Goal: Task Accomplishment & Management: Complete application form

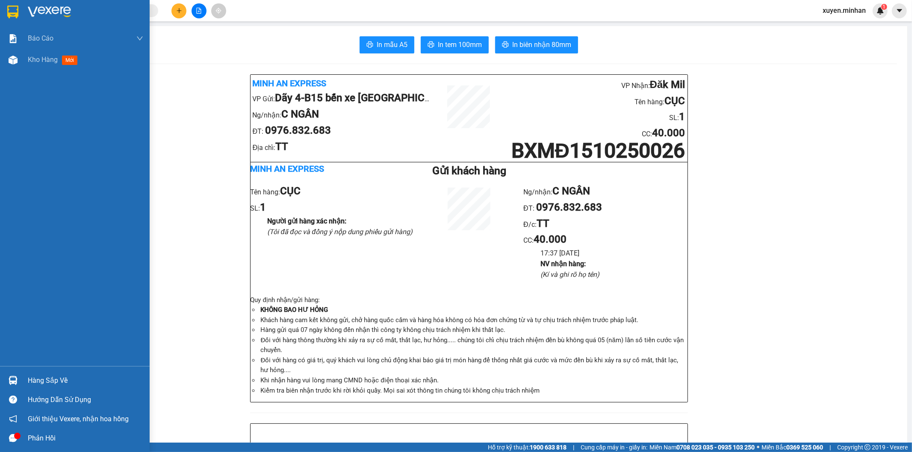
click at [6, 9] on div at bounding box center [13, 11] width 15 height 15
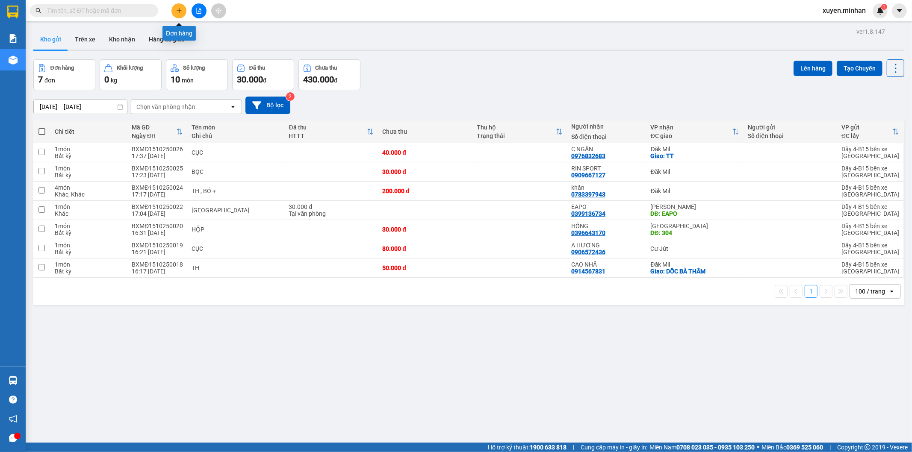
click at [180, 16] on button at bounding box center [178, 10] width 15 height 15
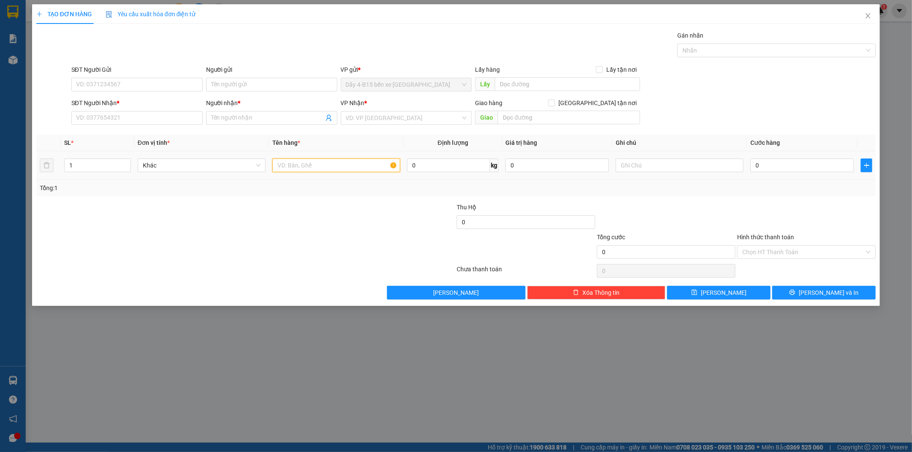
click at [363, 163] on input "text" at bounding box center [336, 166] width 128 height 14
type input "[GEOGRAPHIC_DATA]"
click at [787, 167] on input "0" at bounding box center [801, 166] width 103 height 14
type input "7"
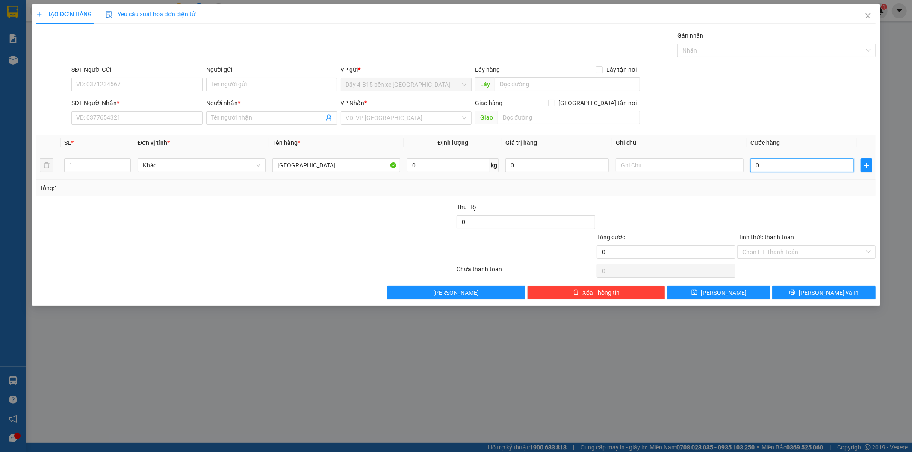
type input "7"
type input "70"
type input "70.000"
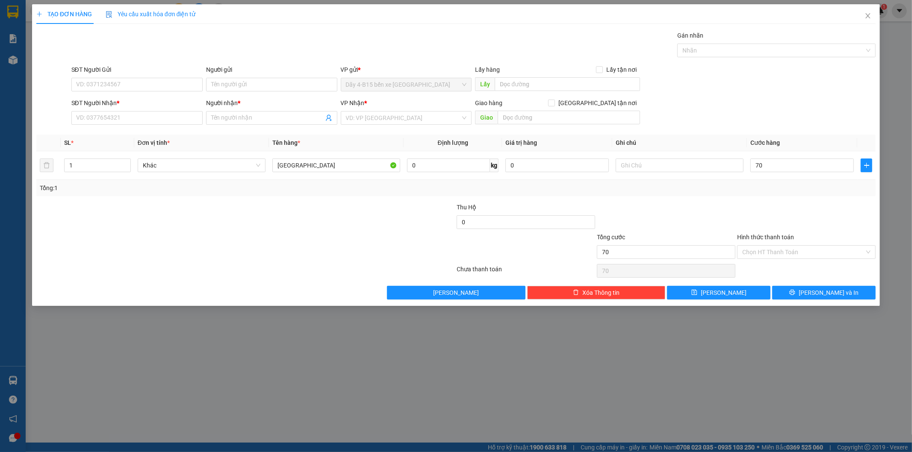
type input "70.000"
click at [328, 214] on div at bounding box center [386, 218] width 140 height 30
click at [459, 113] on input "search" at bounding box center [403, 118] width 115 height 13
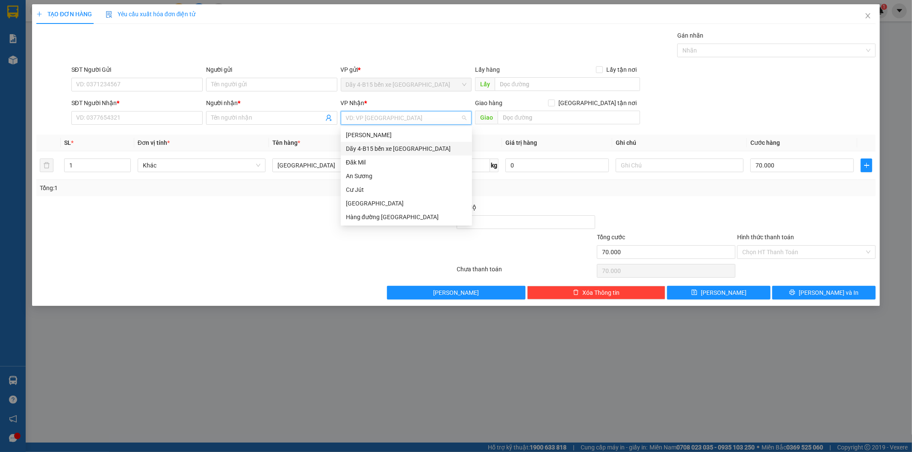
click at [389, 152] on div "Dãy 4-B15 bến xe [GEOGRAPHIC_DATA]" at bounding box center [406, 148] width 121 height 9
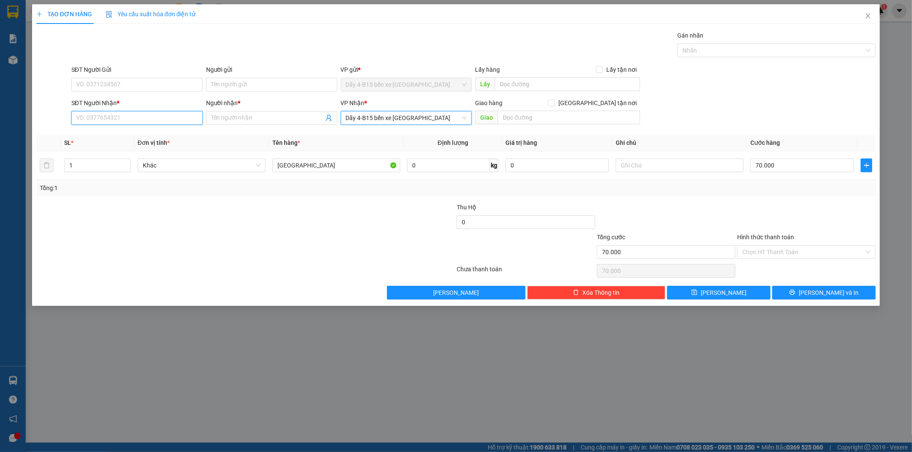
click at [145, 118] on input "SĐT Người Nhận *" at bounding box center [136, 118] width 131 height 14
click at [116, 121] on input "SĐT Người Nhận *" at bounding box center [136, 118] width 131 height 14
click at [137, 118] on input "SĐT Người Nhận *" at bounding box center [136, 118] width 131 height 14
click at [154, 114] on input "SĐT Người Nhận *" at bounding box center [136, 118] width 131 height 14
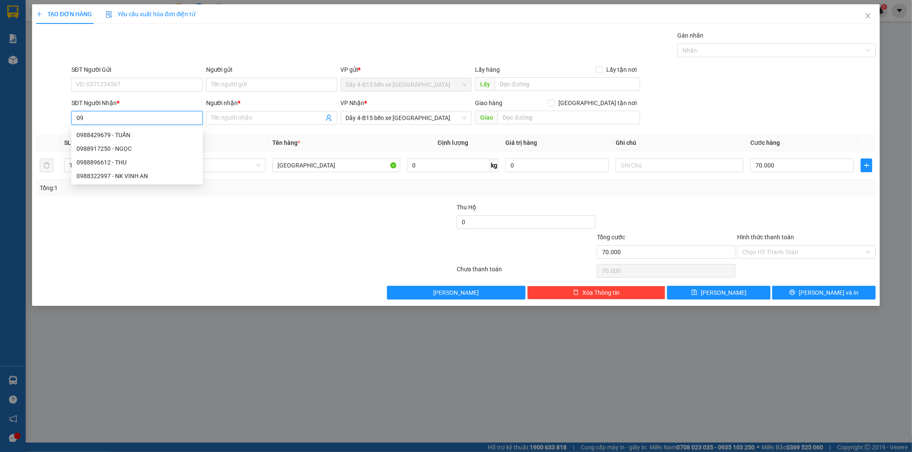
type input "0"
type input "0986611638"
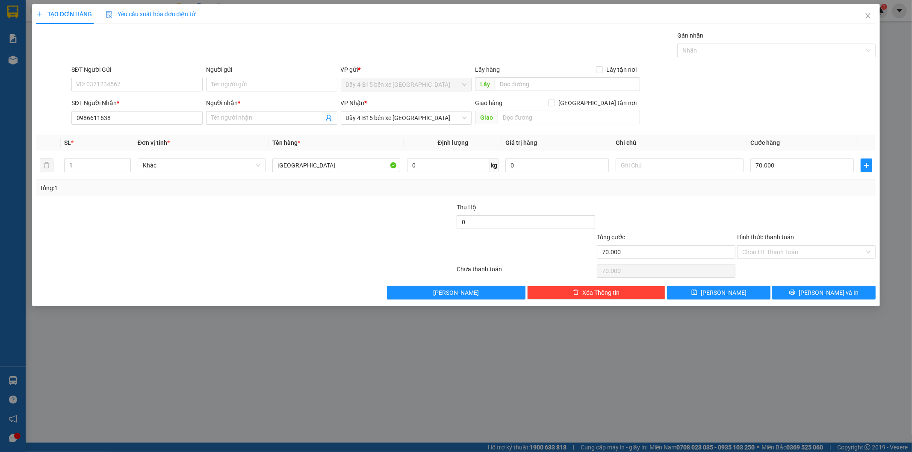
click at [434, 110] on div "VP Nhận *" at bounding box center [406, 104] width 131 height 13
click at [418, 124] on input "search" at bounding box center [403, 118] width 115 height 13
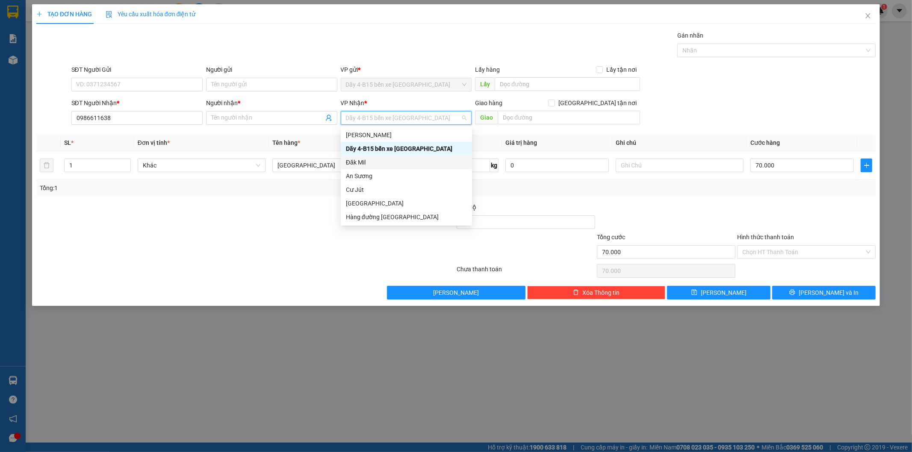
click at [375, 161] on div "Đăk Mil" at bounding box center [406, 162] width 121 height 9
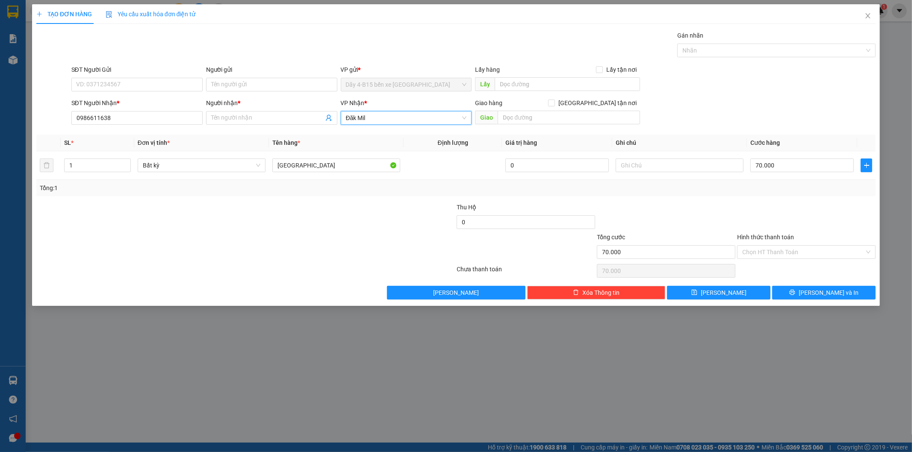
click at [391, 117] on span "Đăk Mil" at bounding box center [406, 118] width 121 height 13
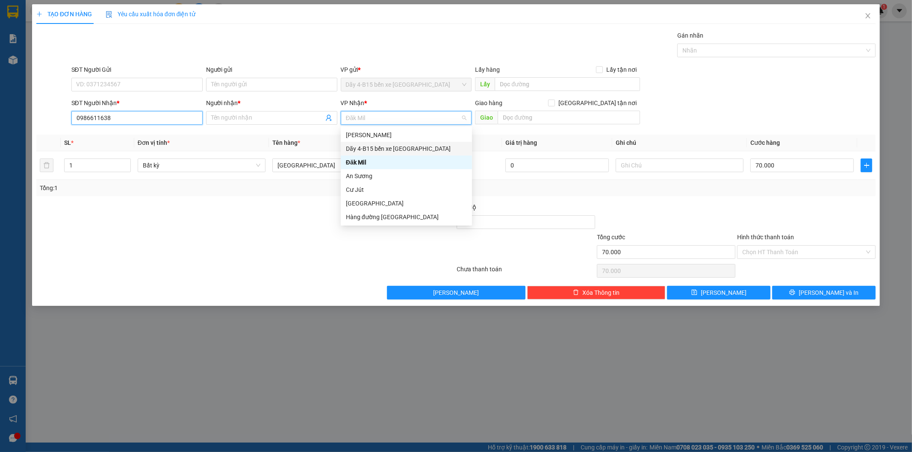
click at [96, 117] on input "0986611638" at bounding box center [136, 118] width 131 height 14
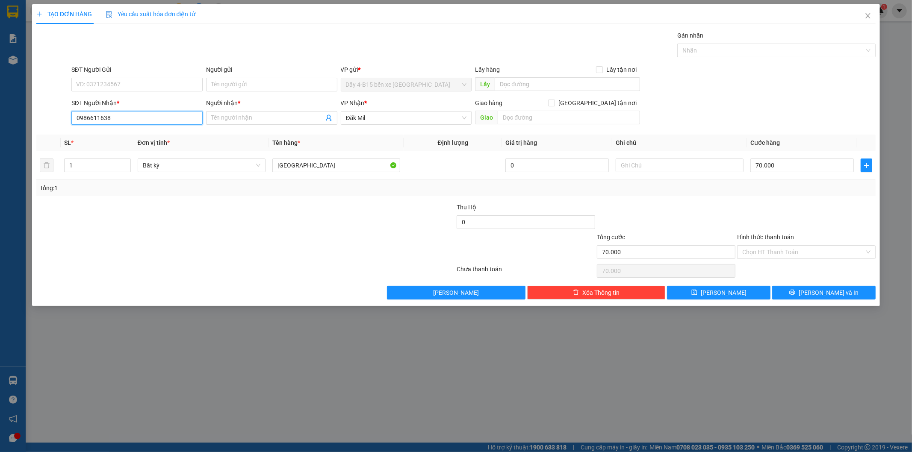
click at [96, 117] on input "0986611638" at bounding box center [136, 118] width 131 height 14
click at [561, 114] on input "text" at bounding box center [569, 118] width 142 height 14
type input "[PERSON_NAME]"
click at [555, 100] on span at bounding box center [551, 103] width 7 height 7
click at [554, 100] on input "[GEOGRAPHIC_DATA] tận nơi" at bounding box center [551, 103] width 6 height 6
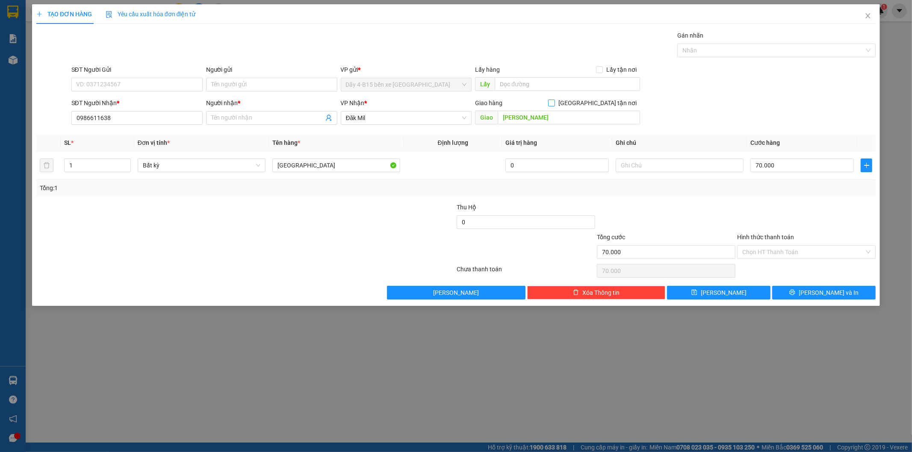
checkbox input "true"
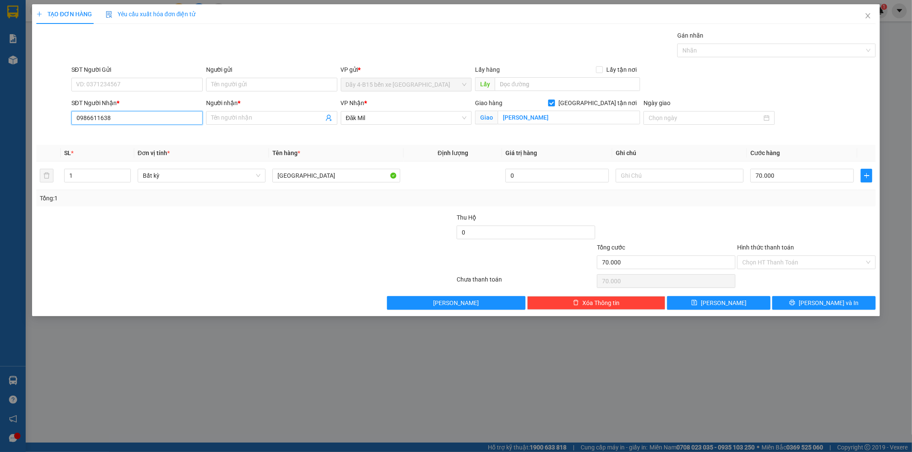
click at [113, 117] on input "0986611638" at bounding box center [136, 118] width 131 height 14
type input "0986611638"
click at [522, 120] on input "[PERSON_NAME]" at bounding box center [569, 118] width 142 height 14
click at [404, 121] on span "Đăk Mil" at bounding box center [406, 118] width 121 height 13
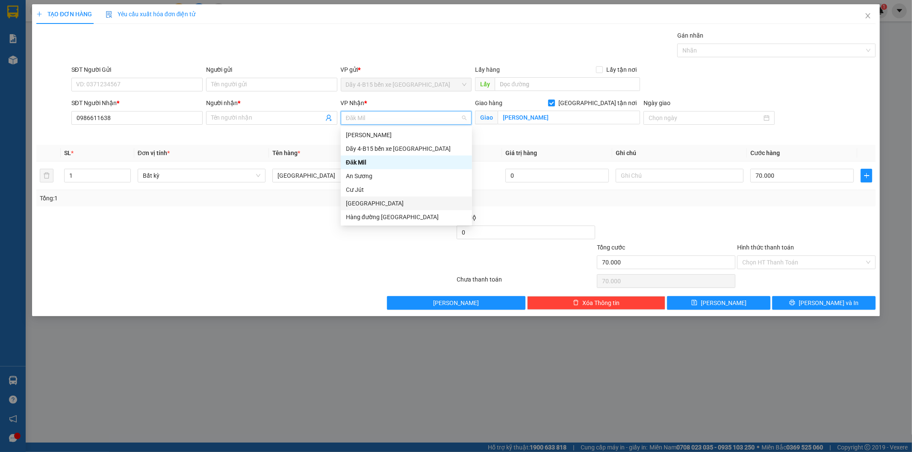
click at [382, 203] on div "[GEOGRAPHIC_DATA]" at bounding box center [406, 203] width 121 height 9
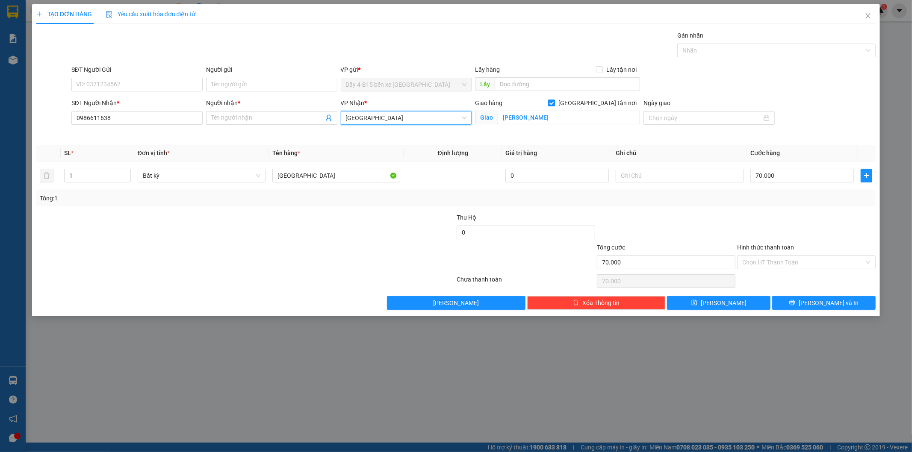
click at [554, 103] on input "[GEOGRAPHIC_DATA] tận nơi" at bounding box center [551, 103] width 6 height 6
checkbox input "false"
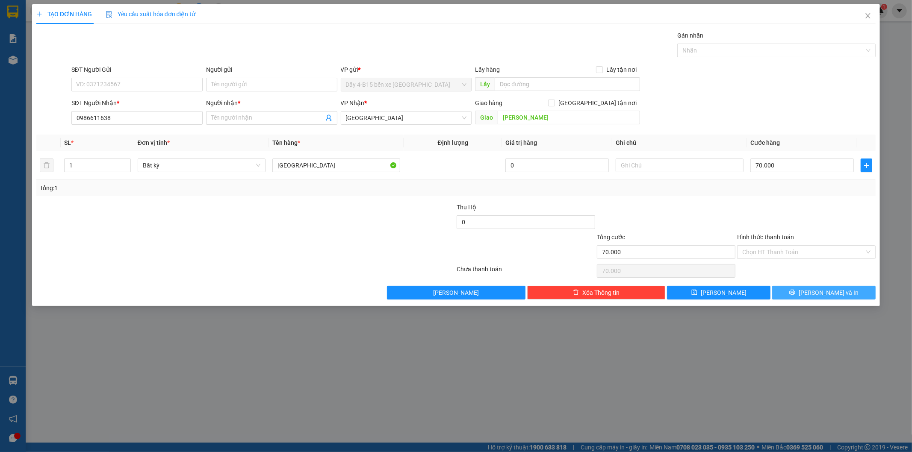
click at [826, 292] on span "[PERSON_NAME] và In" at bounding box center [829, 292] width 60 height 9
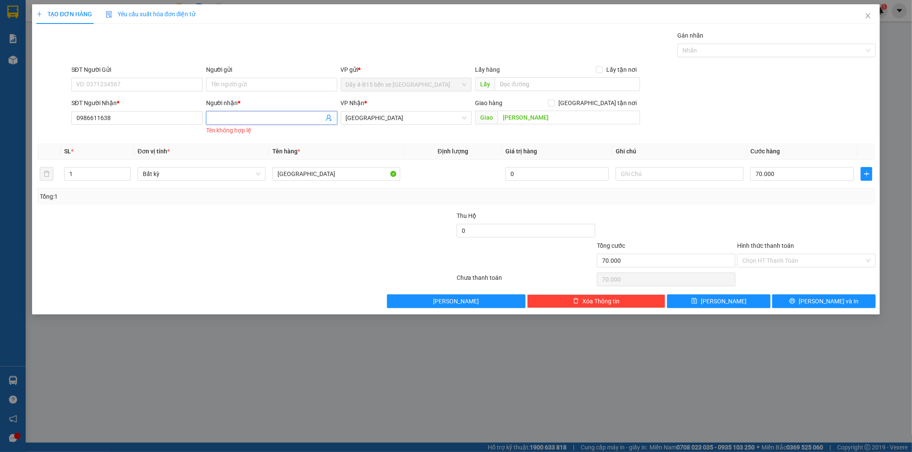
click at [292, 121] on input "Người nhận *" at bounding box center [267, 117] width 112 height 9
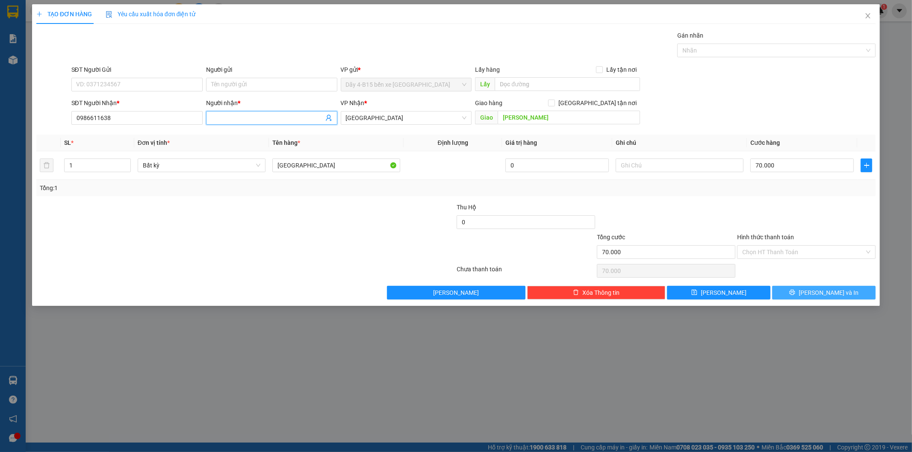
click at [843, 289] on button "[PERSON_NAME] và In" at bounding box center [823, 293] width 103 height 14
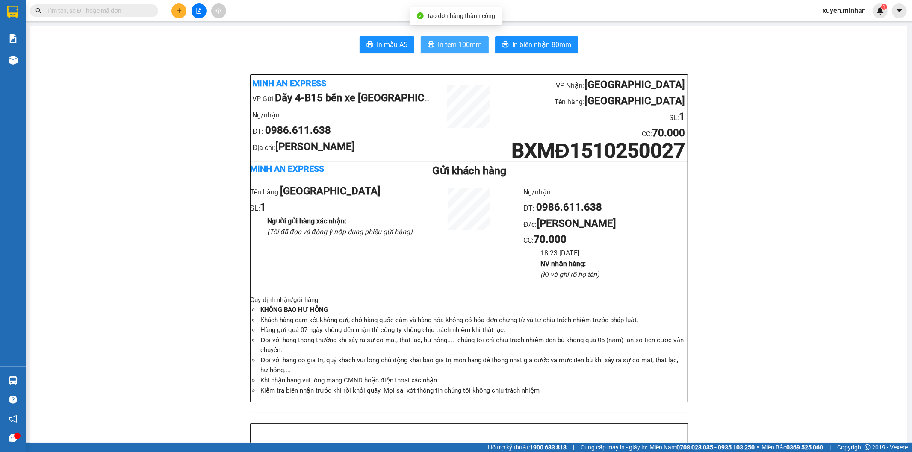
click at [458, 43] on span "In tem 100mm" at bounding box center [460, 44] width 44 height 11
click at [526, 40] on span "In biên nhận 80mm" at bounding box center [541, 44] width 59 height 11
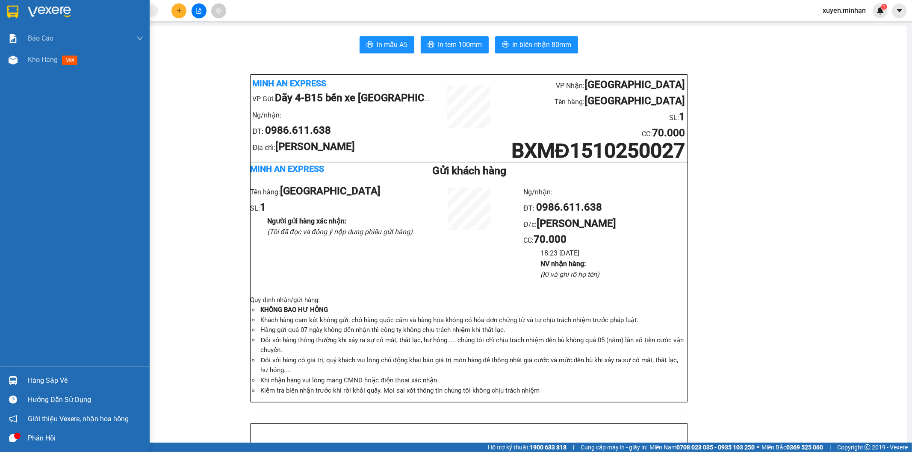
click at [7, 15] on img at bounding box center [12, 12] width 11 height 13
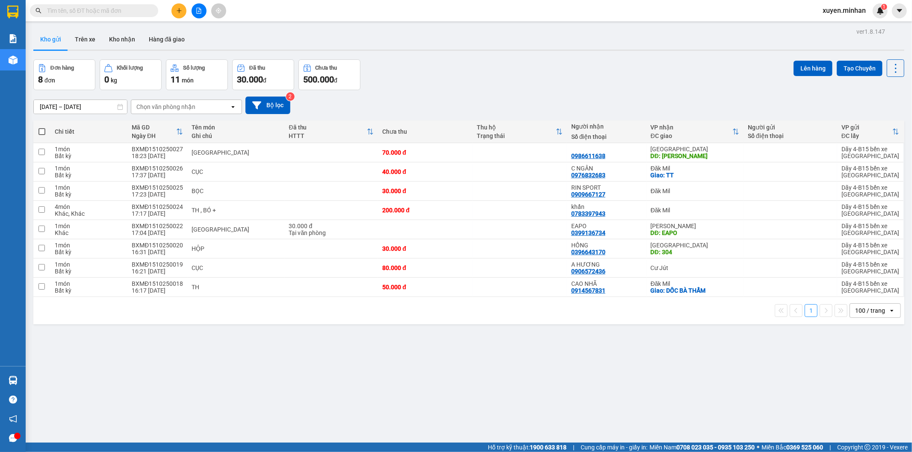
click at [871, 314] on div "100 / trang" at bounding box center [870, 310] width 30 height 9
click at [682, 388] on div "ver 1.8.147 Kho gửi Trên xe Kho nhận Hàng đã giao Đơn hàng 8 đơn Khối lượng 0 k…" at bounding box center [469, 252] width 878 height 452
click at [39, 132] on span at bounding box center [41, 131] width 7 height 7
click at [42, 127] on input "checkbox" at bounding box center [42, 127] width 0 height 0
checkbox input "true"
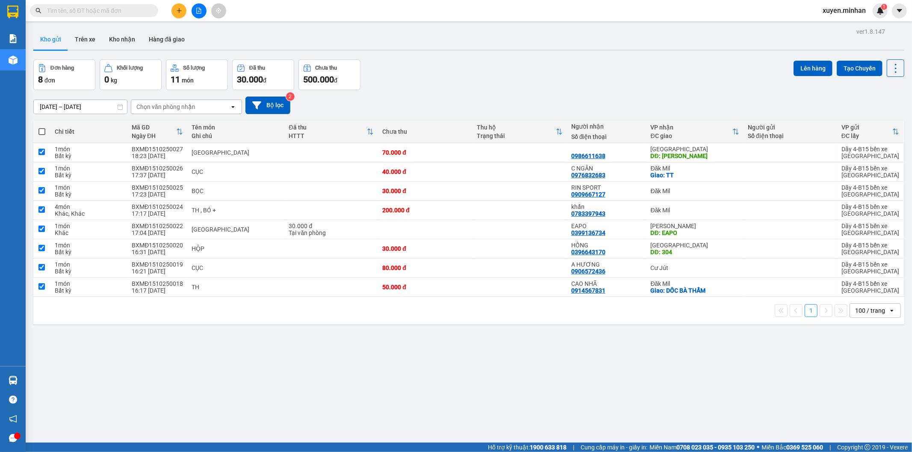
checkbox input "true"
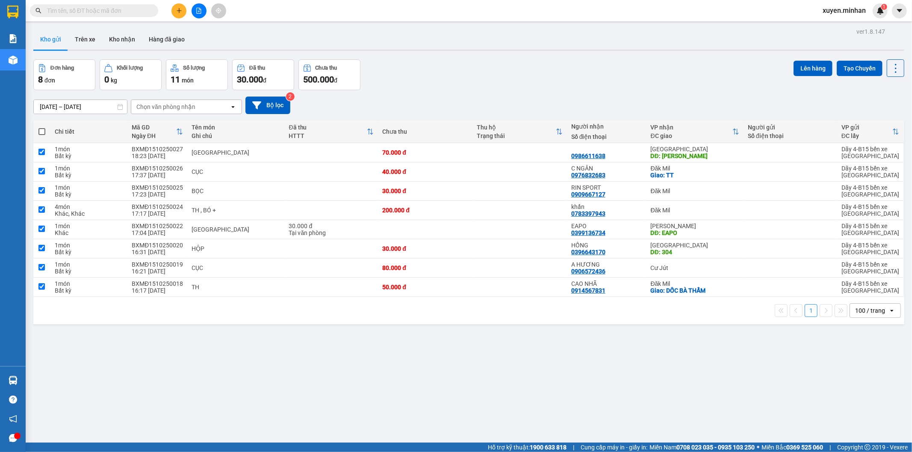
checkbox input "true"
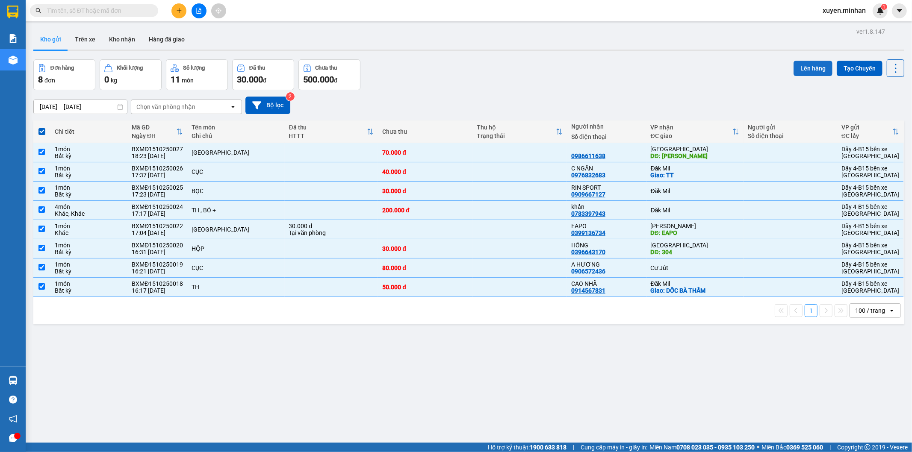
click at [804, 75] on button "Lên hàng" at bounding box center [812, 68] width 39 height 15
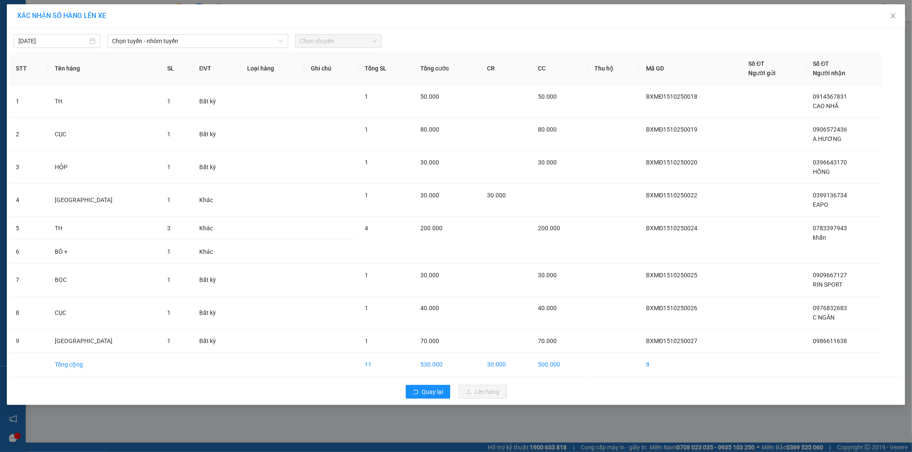
click at [130, 32] on div "[DATE] Chọn tuyến - nhóm tuyến Chọn chuyến" at bounding box center [456, 39] width 894 height 18
click at [130, 38] on span "Chọn tuyến - nhóm tuyến" at bounding box center [197, 41] width 171 height 13
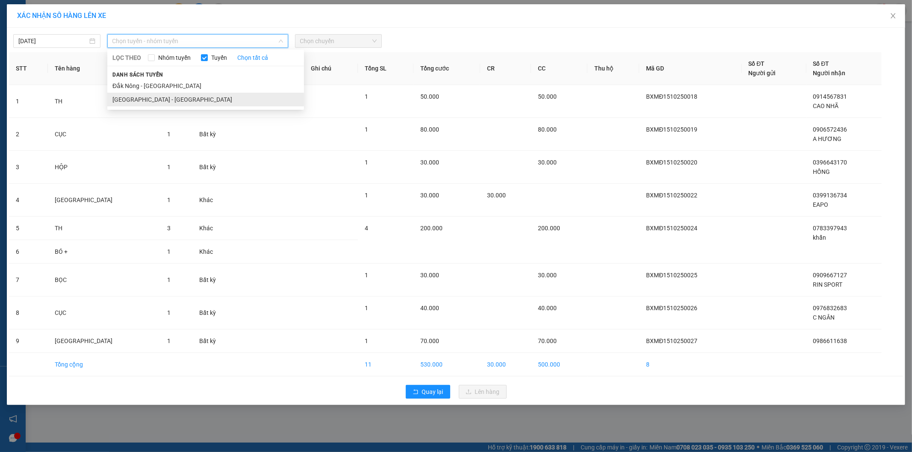
click at [153, 99] on li "[GEOGRAPHIC_DATA] - [GEOGRAPHIC_DATA]" at bounding box center [205, 100] width 197 height 14
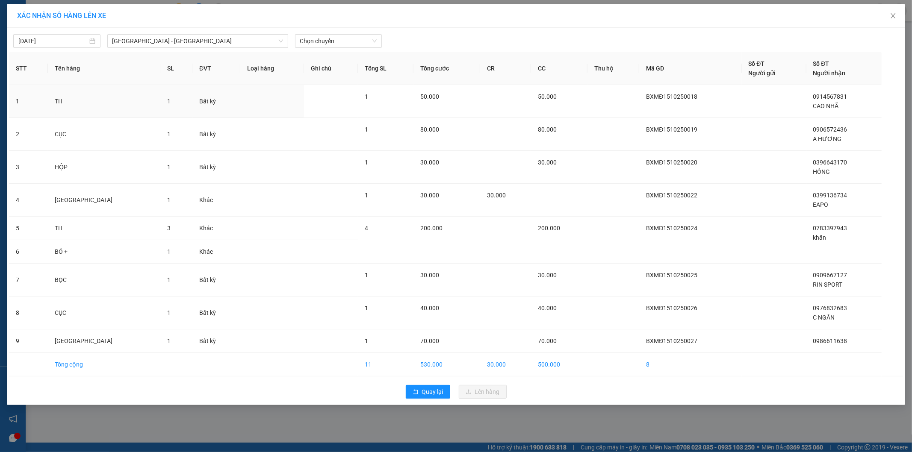
click at [334, 50] on div "[DATE] [GEOGRAPHIC_DATA] - [GEOGRAPHIC_DATA] Nông LỌC THEO Nhóm tuyến Tuyến Chọ…" at bounding box center [456, 216] width 898 height 377
click at [333, 44] on span "Chọn chuyến" at bounding box center [338, 41] width 77 height 13
click at [888, 18] on span "Close" at bounding box center [893, 16] width 24 height 24
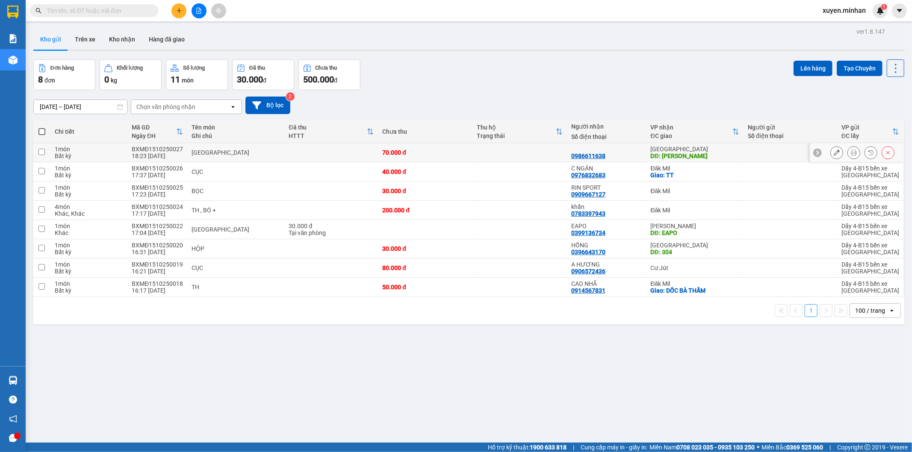
click at [219, 155] on div "[GEOGRAPHIC_DATA]" at bounding box center [236, 152] width 88 height 7
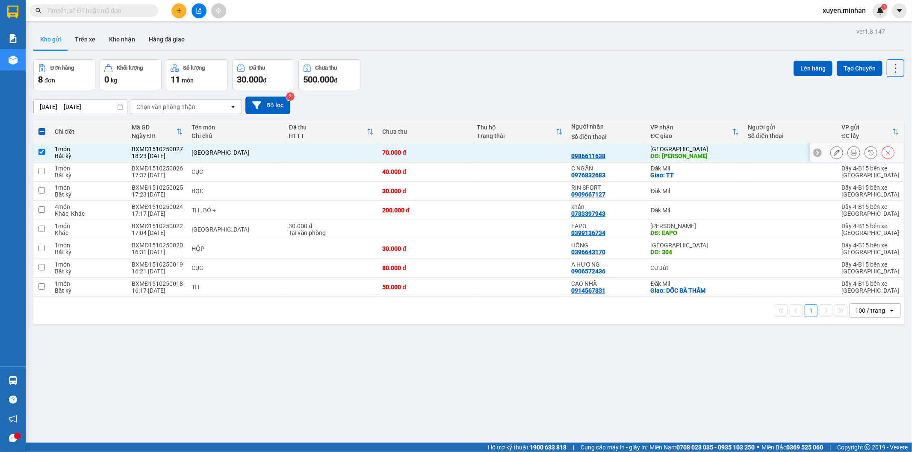
click at [435, 151] on div "70.000 đ" at bounding box center [425, 152] width 86 height 7
checkbox input "false"
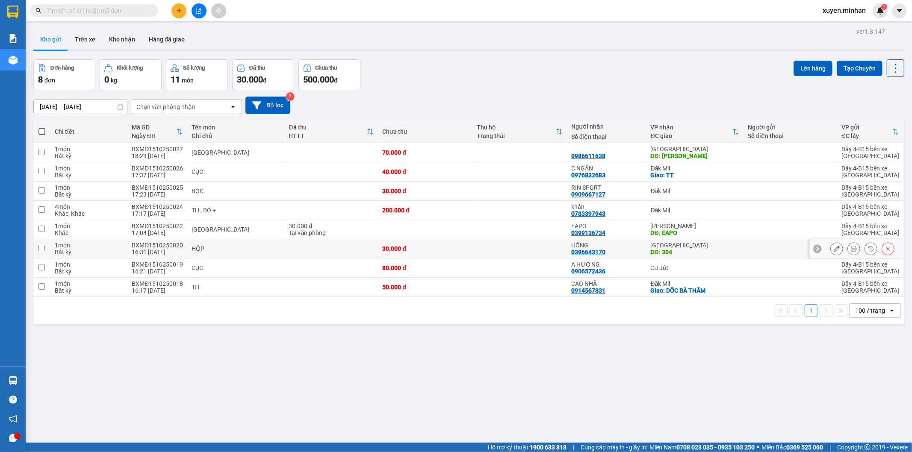
drag, startPoint x: 528, startPoint y: 250, endPoint x: 525, endPoint y: 243, distance: 7.5
click at [528, 249] on td at bounding box center [519, 248] width 94 height 19
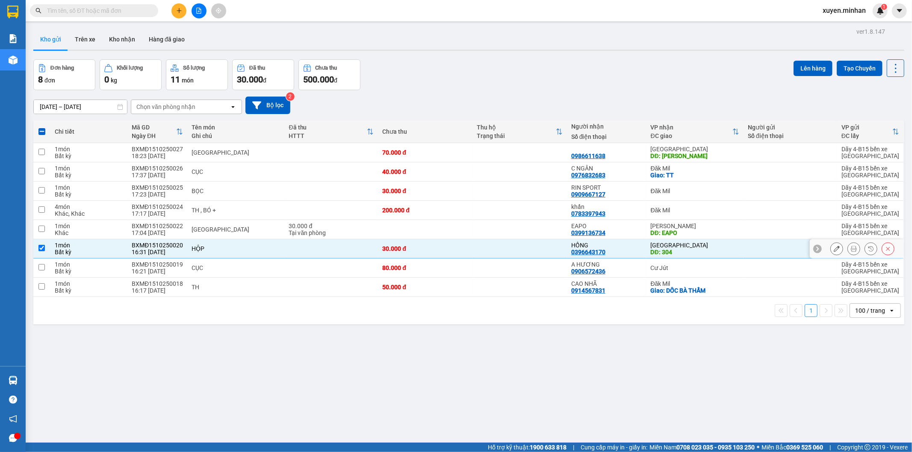
click at [530, 257] on td at bounding box center [519, 248] width 94 height 19
checkbox input "false"
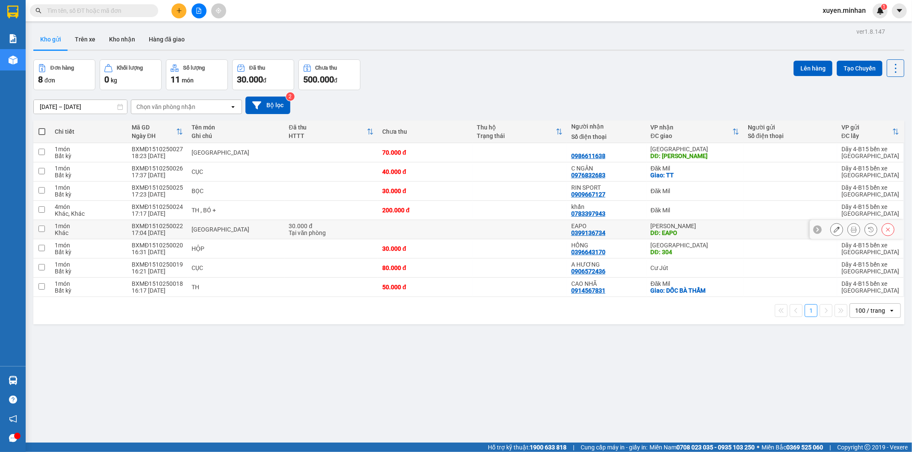
click at [533, 231] on td at bounding box center [519, 229] width 94 height 19
checkbox input "true"
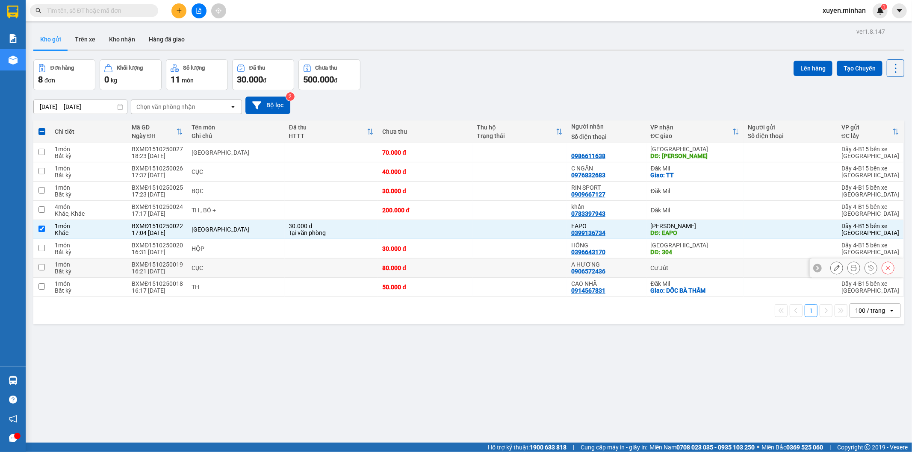
click at [634, 267] on div "A HƯƠNG" at bounding box center [606, 264] width 71 height 7
checkbox input "true"
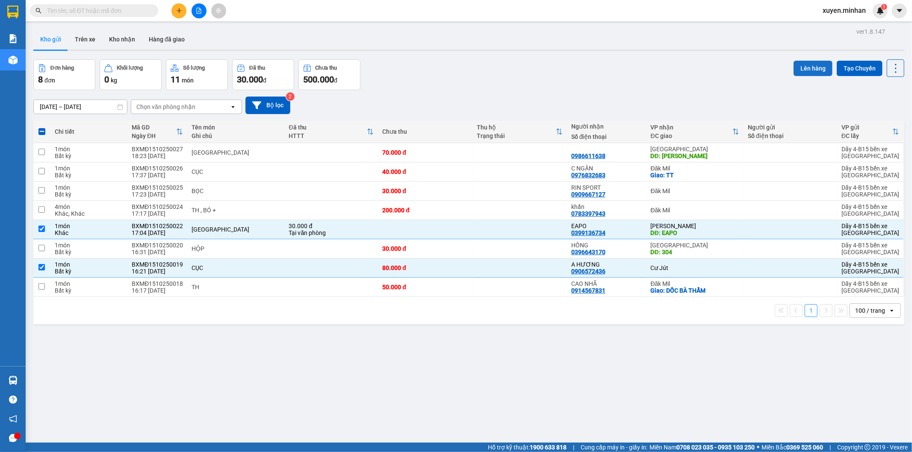
click at [810, 70] on button "Lên hàng" at bounding box center [812, 68] width 39 height 15
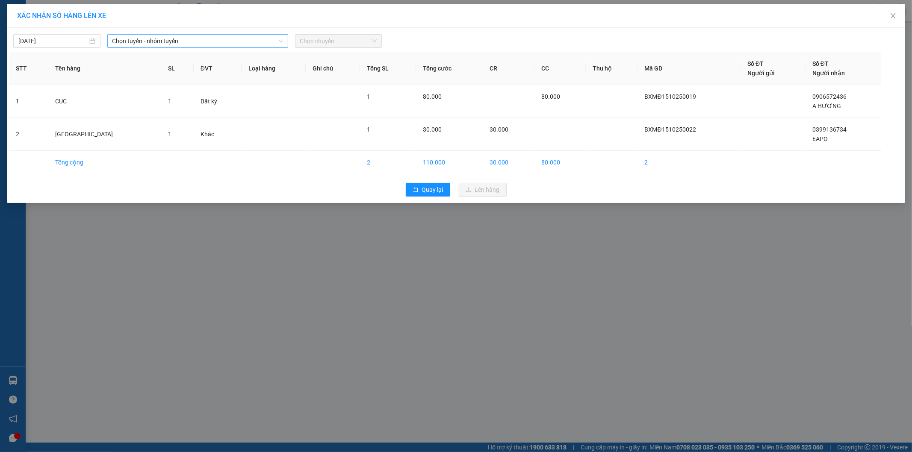
click at [165, 43] on span "Chọn tuyến - nhóm tuyến" at bounding box center [197, 41] width 171 height 13
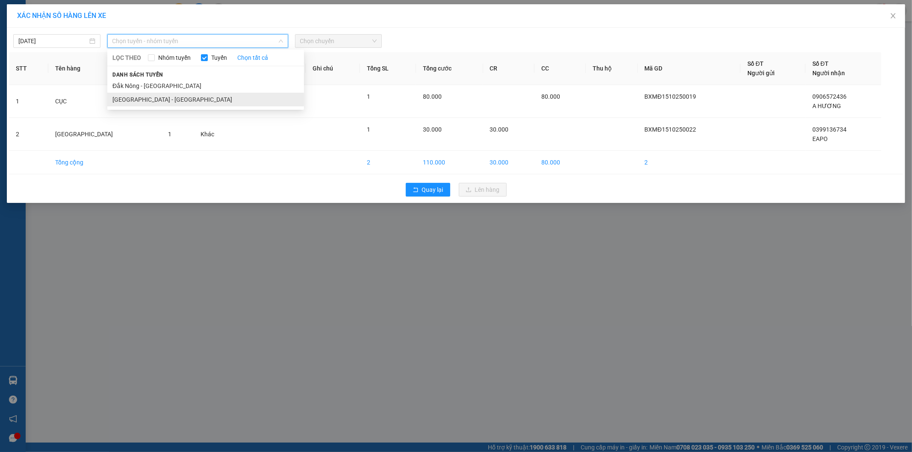
click at [159, 101] on li "[GEOGRAPHIC_DATA] - [GEOGRAPHIC_DATA]" at bounding box center [205, 100] width 197 height 14
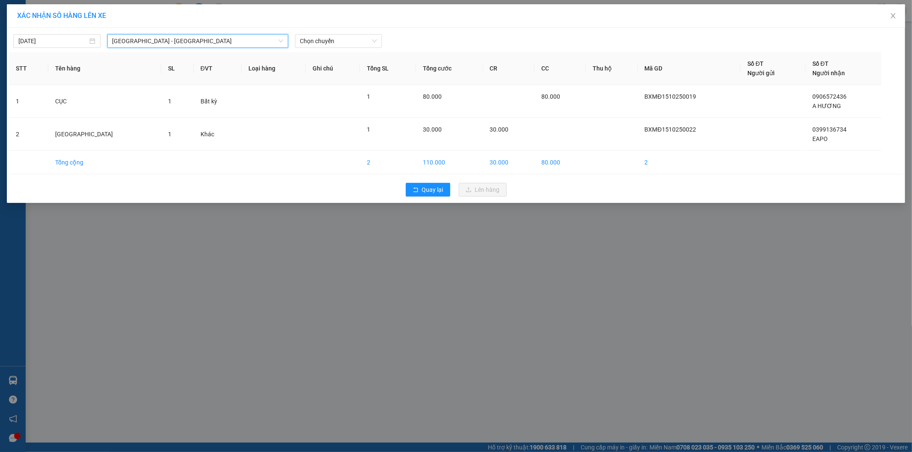
click at [356, 32] on div "[DATE] [GEOGRAPHIC_DATA] - [GEOGRAPHIC_DATA] [GEOGRAPHIC_DATA] - [GEOGRAPHIC_DA…" at bounding box center [456, 39] width 894 height 18
click at [352, 44] on span "Chọn chuyến" at bounding box center [338, 41] width 77 height 13
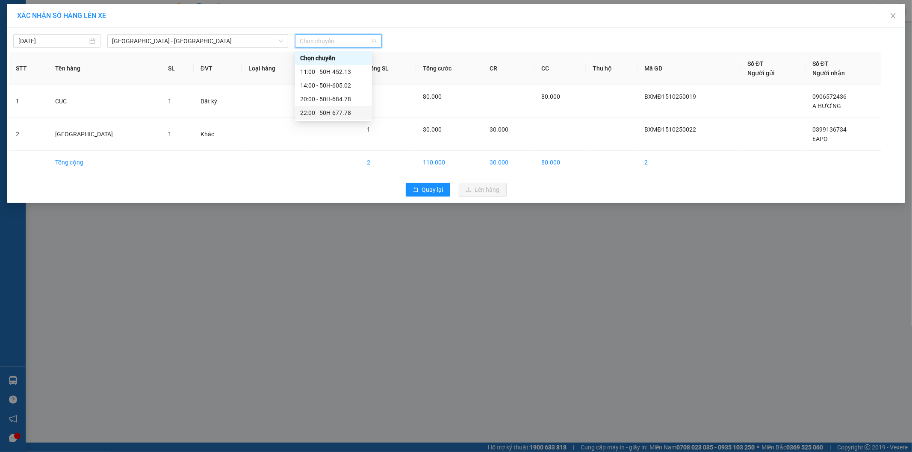
click at [345, 109] on div "22:00 - 50H-677.78" at bounding box center [333, 112] width 67 height 9
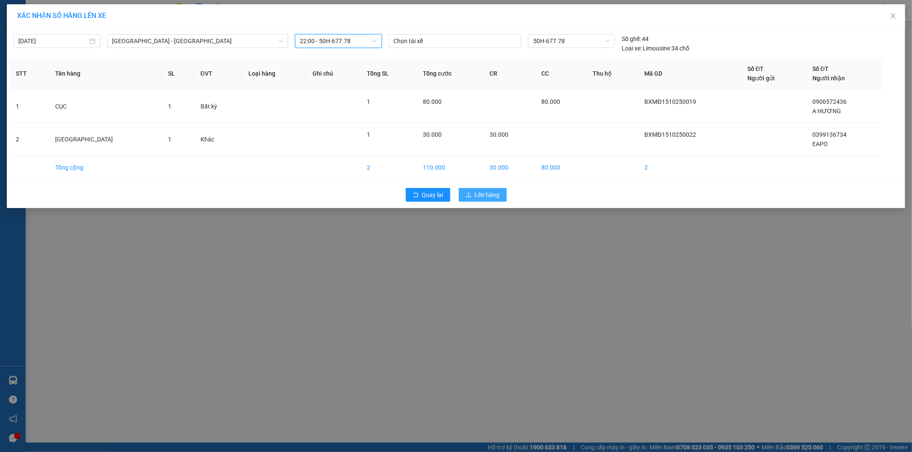
drag, startPoint x: 493, startPoint y: 193, endPoint x: 454, endPoint y: 182, distance: 41.3
click at [494, 193] on span "Lên hàng" at bounding box center [487, 194] width 25 height 9
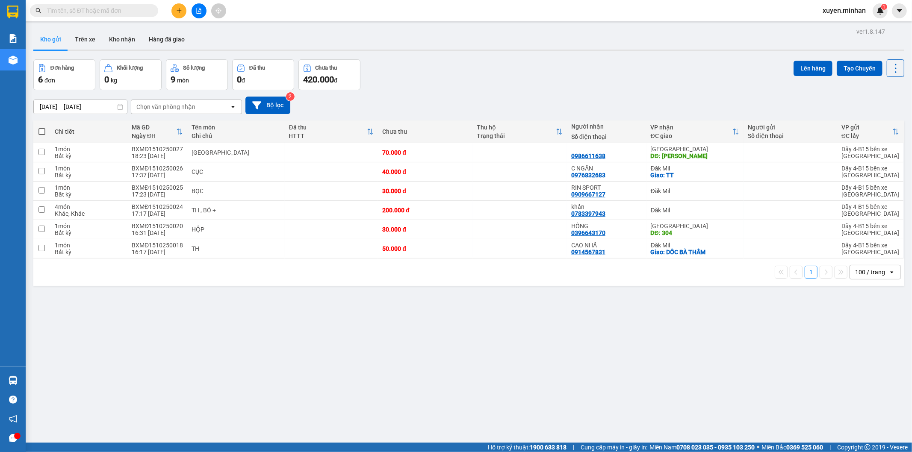
click at [43, 129] on span at bounding box center [41, 131] width 7 height 7
click at [42, 127] on input "checkbox" at bounding box center [42, 127] width 0 height 0
checkbox input "true"
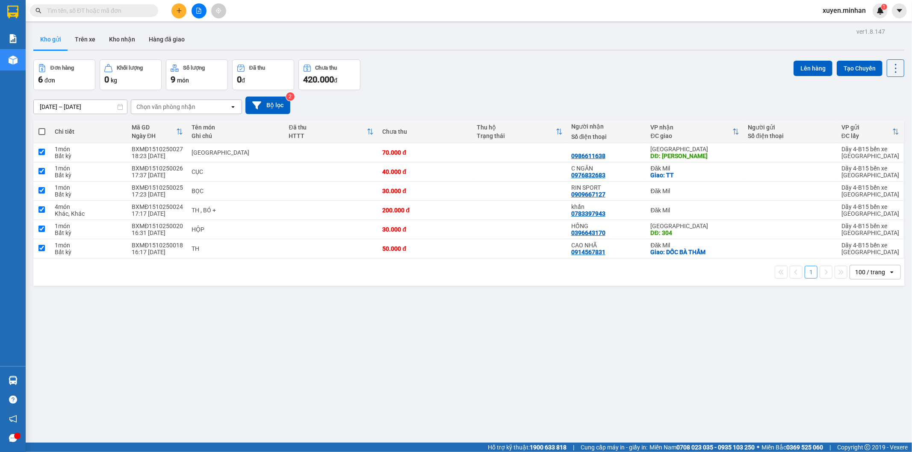
checkbox input "true"
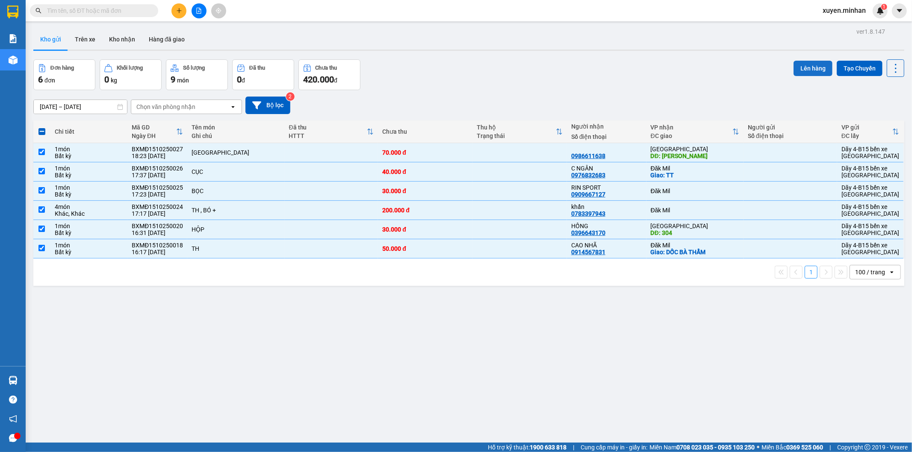
click at [807, 72] on button "Lên hàng" at bounding box center [812, 68] width 39 height 15
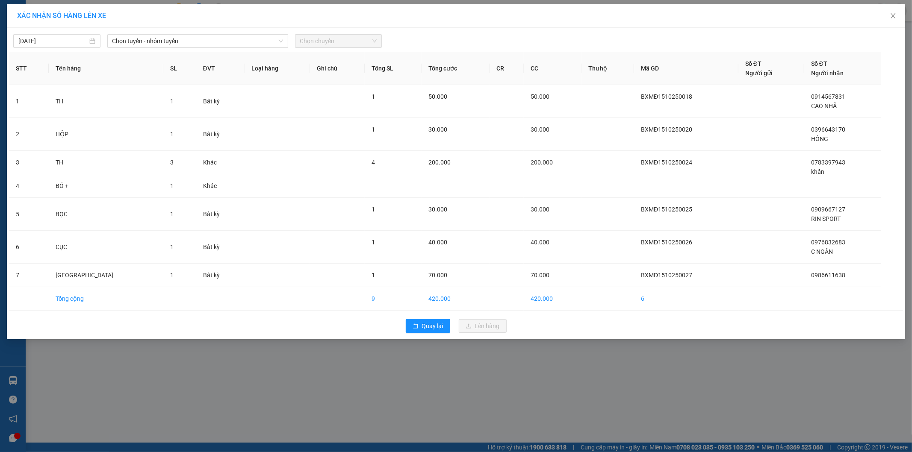
click at [326, 38] on span "Chọn chuyến" at bounding box center [338, 41] width 77 height 13
click at [240, 40] on span "Chọn tuyến - nhóm tuyến" at bounding box center [197, 41] width 171 height 13
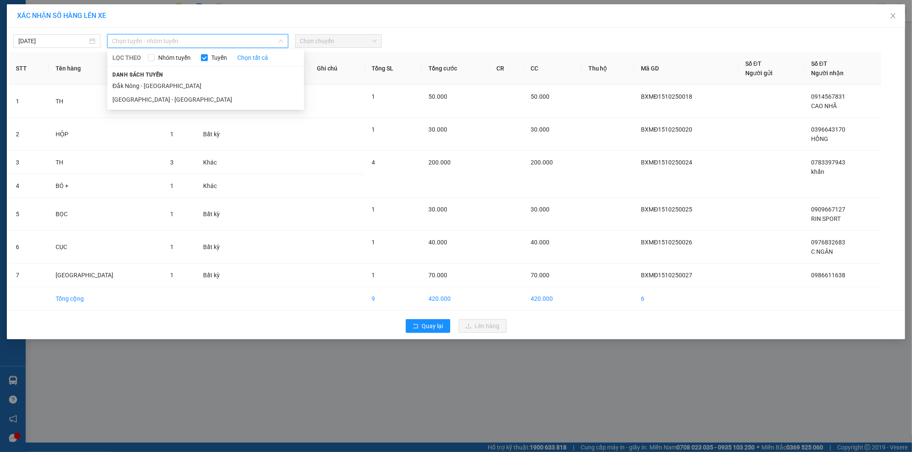
drag, startPoint x: 152, startPoint y: 97, endPoint x: 286, endPoint y: 60, distance: 139.3
click at [152, 97] on li "[GEOGRAPHIC_DATA] - [GEOGRAPHIC_DATA]" at bounding box center [205, 100] width 197 height 14
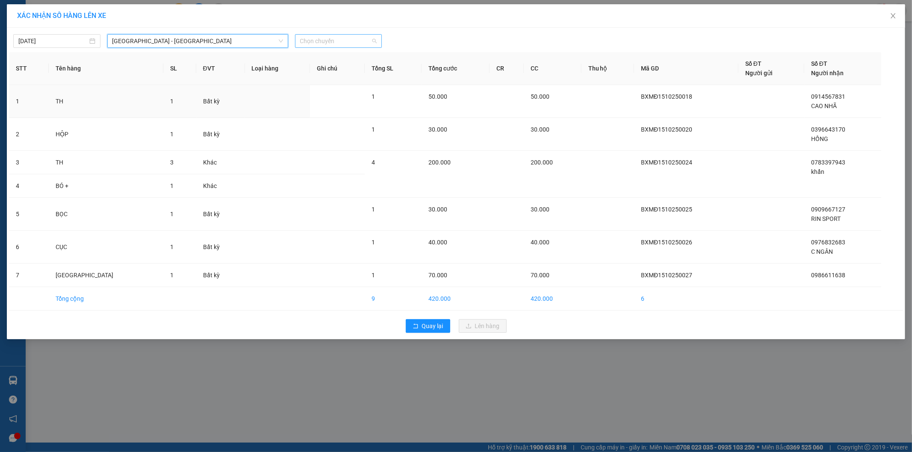
click at [315, 46] on span "Chọn chuyến" at bounding box center [338, 41] width 77 height 13
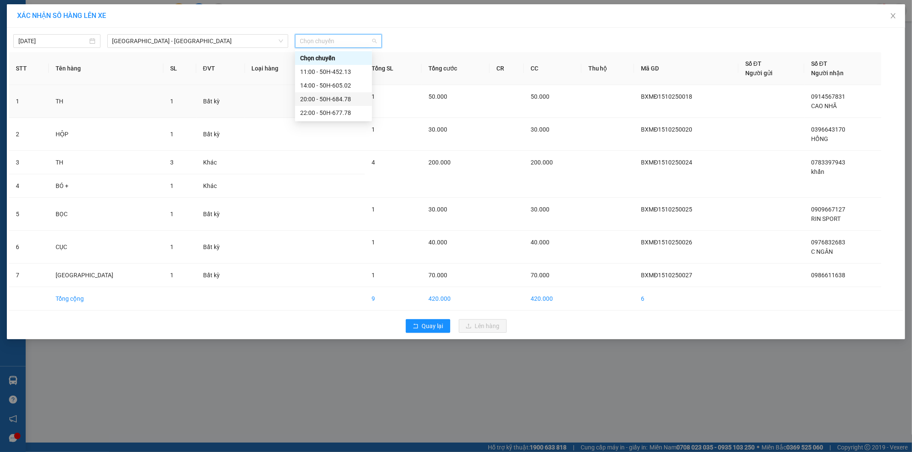
click at [337, 101] on div "20:00 - 50H-684.78" at bounding box center [333, 98] width 67 height 9
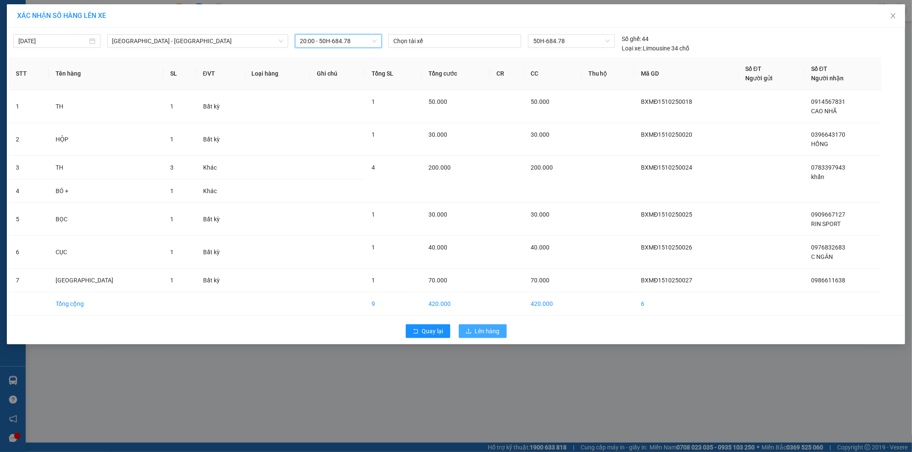
drag, startPoint x: 489, startPoint y: 331, endPoint x: 481, endPoint y: 322, distance: 11.9
click at [489, 330] on span "Lên hàng" at bounding box center [487, 331] width 25 height 9
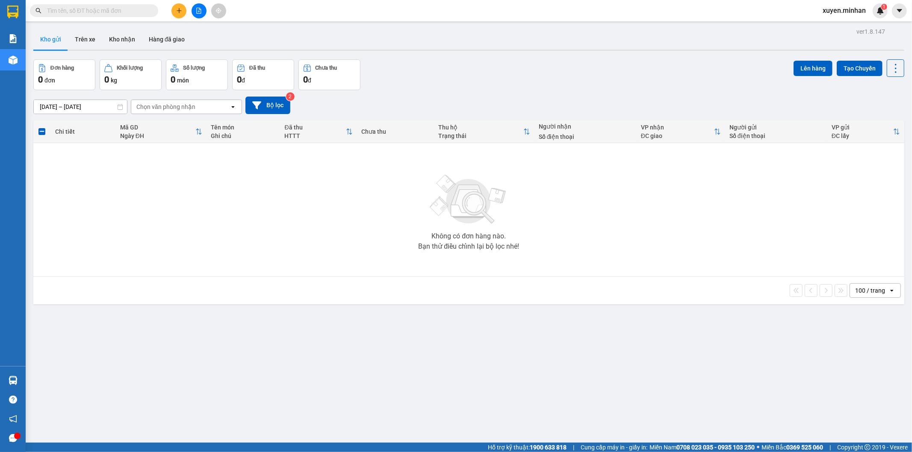
click at [178, 14] on button at bounding box center [178, 10] width 15 height 15
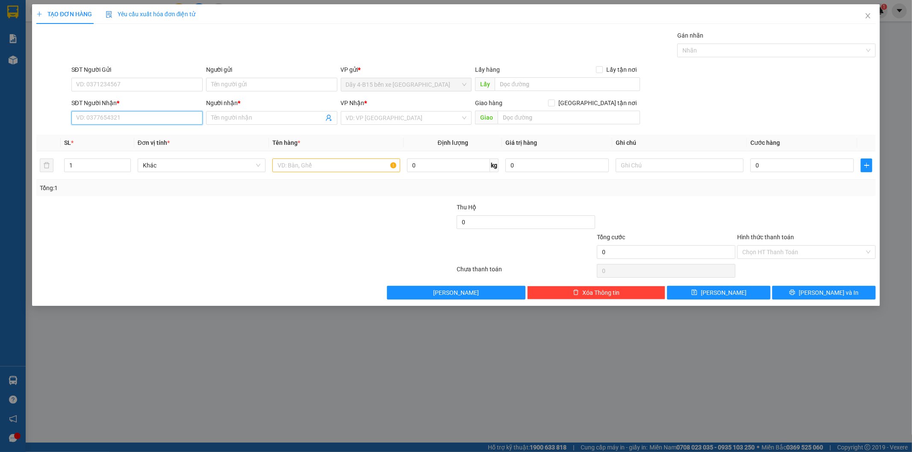
click at [133, 119] on input "SĐT Người Nhận *" at bounding box center [136, 118] width 131 height 14
type input "0913323832"
click at [127, 138] on div "0913323832 - QUANG" at bounding box center [137, 134] width 121 height 9
type input "QUANG"
type input "0913323832"
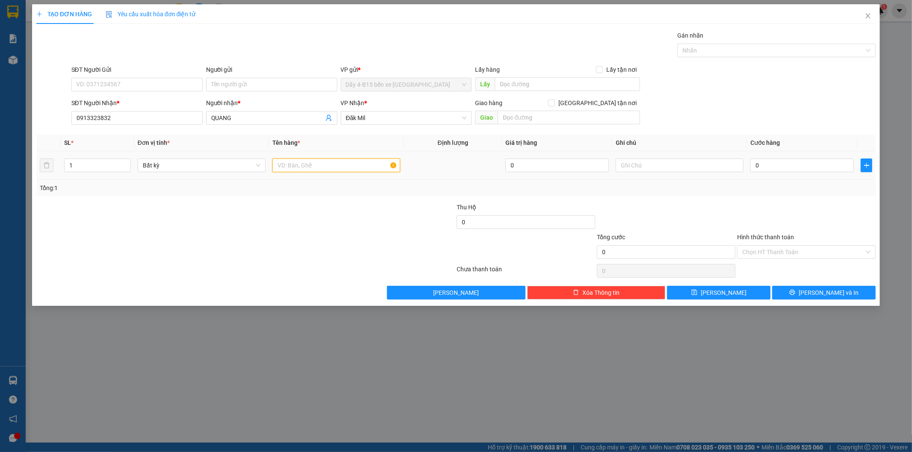
click at [328, 168] on input "text" at bounding box center [336, 166] width 128 height 14
type input "TẤM NHỰA"
click at [781, 164] on input "0" at bounding box center [801, 166] width 103 height 14
type input "4"
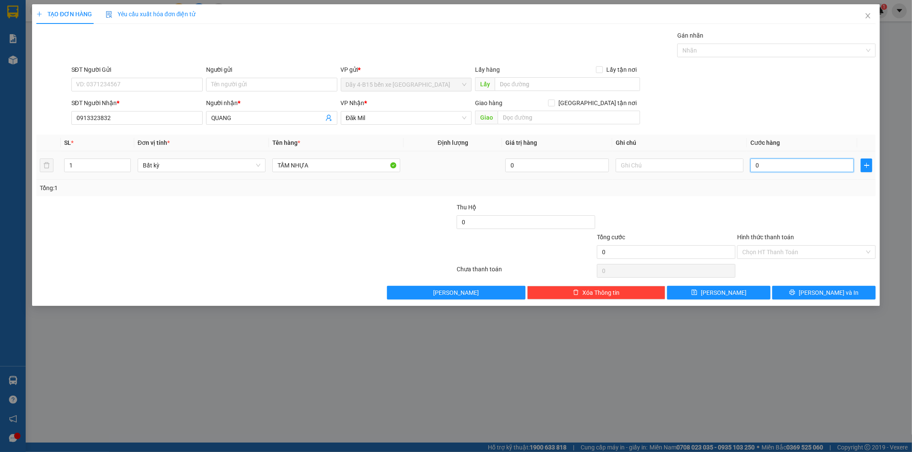
type input "4"
type input "40"
type input "400"
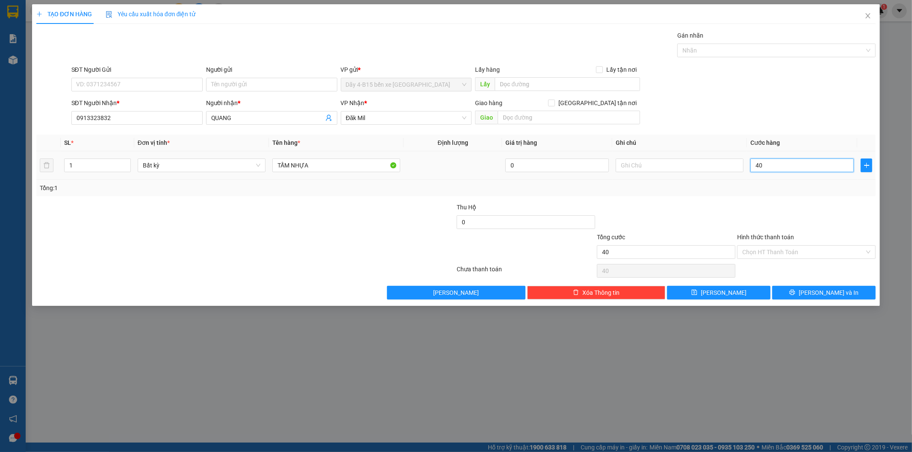
type input "400"
type input "4.000"
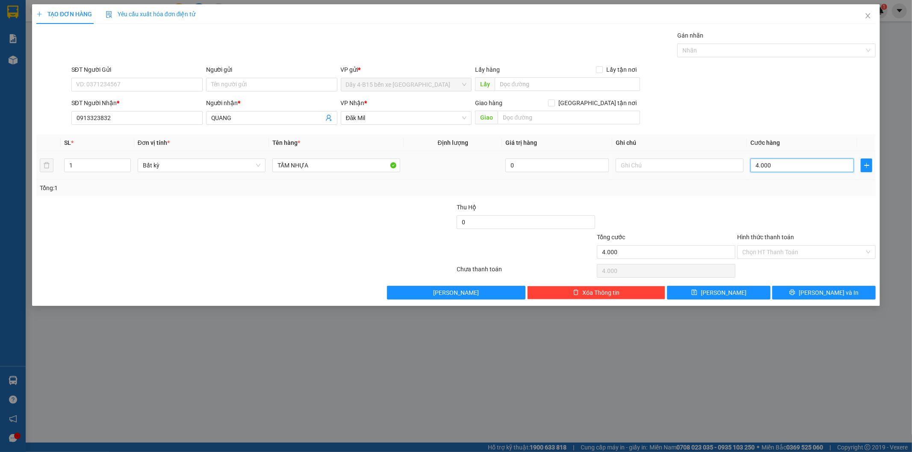
type input "40.000"
click at [815, 287] on button "[PERSON_NAME] và In" at bounding box center [823, 293] width 103 height 14
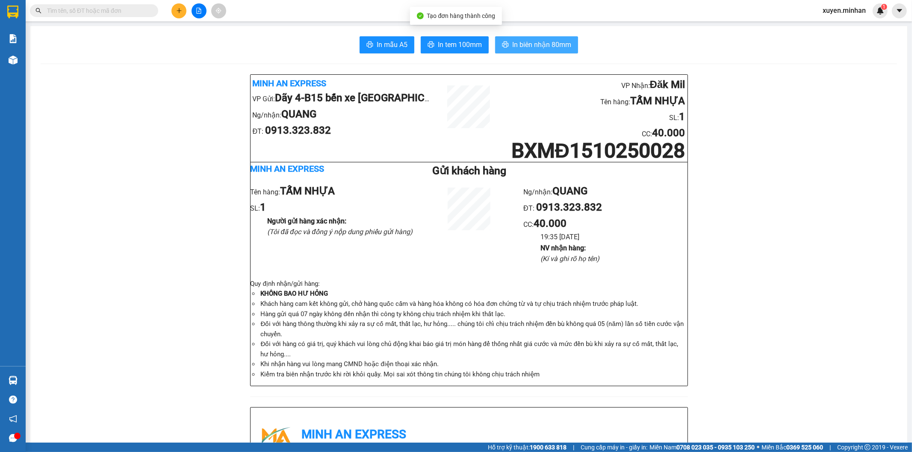
click at [518, 42] on span "In biên nhận 80mm" at bounding box center [541, 44] width 59 height 11
click at [453, 49] on span "In tem 100mm" at bounding box center [460, 44] width 44 height 11
